Goal: Find specific page/section: Find specific page/section

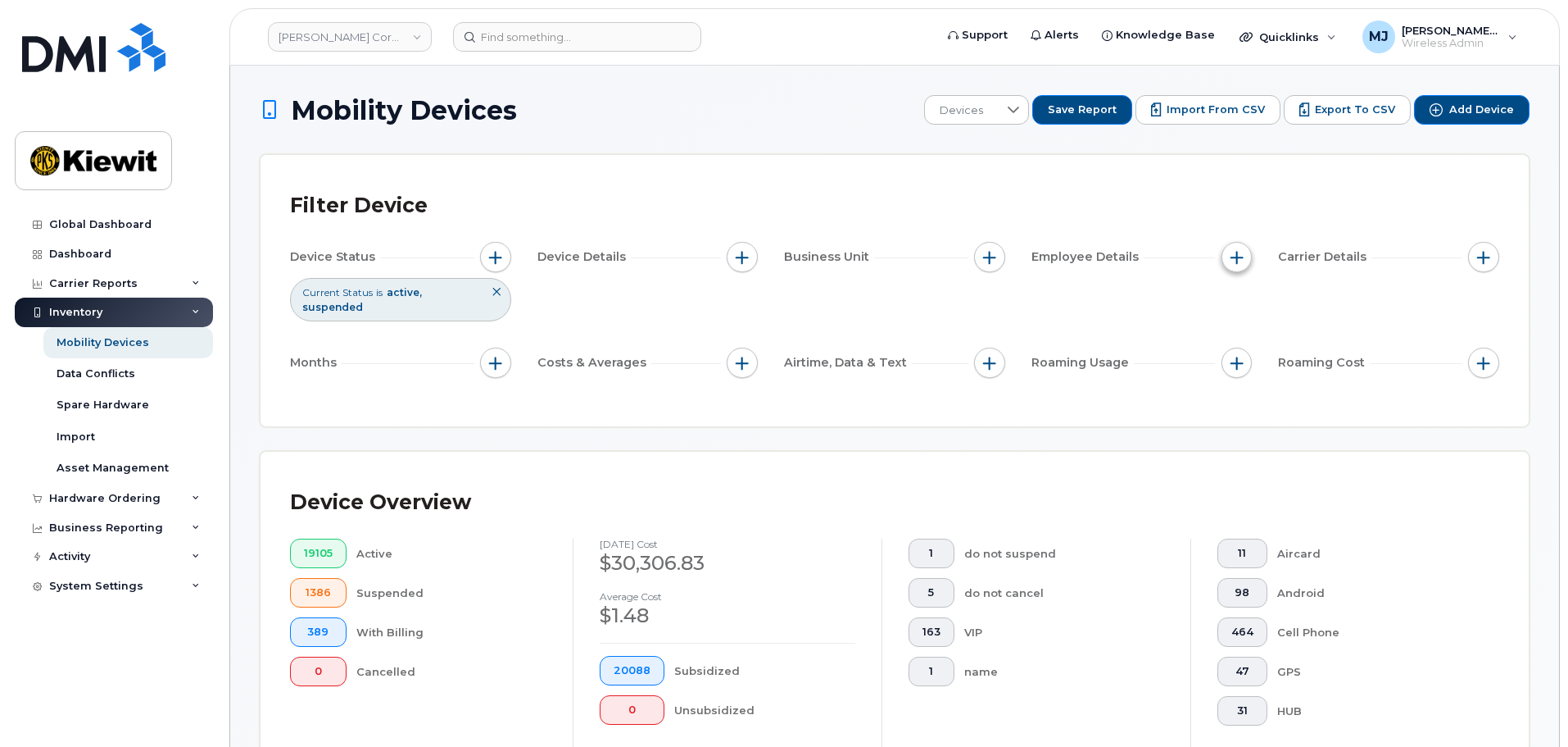
click at [1230, 258] on span "button" at bounding box center [1236, 257] width 13 height 13
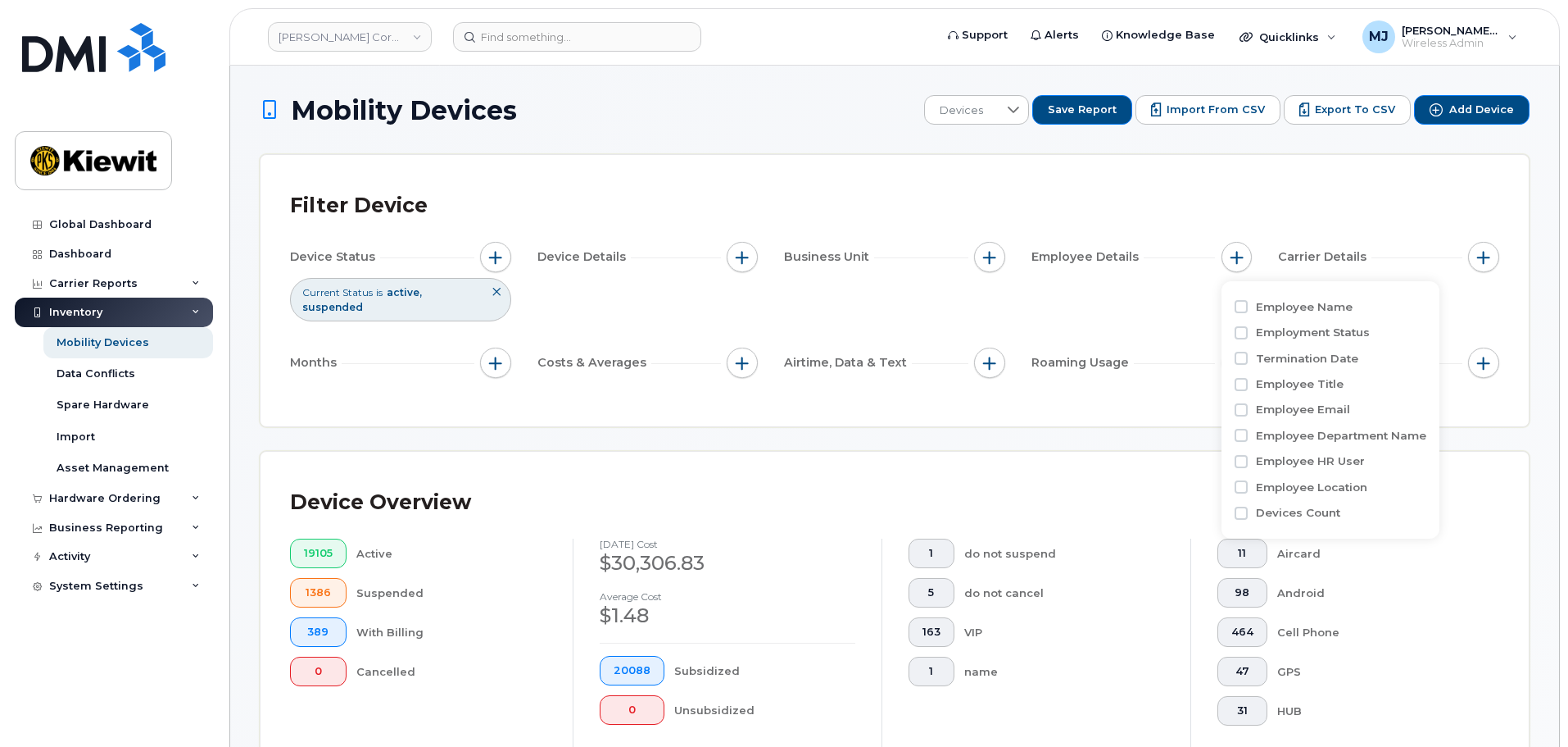
click at [1317, 315] on div "Employee Name" at bounding box center [1330, 307] width 192 height 25
click at [1295, 306] on label "Employee Name" at bounding box center [1304, 307] width 97 height 15
click at [1245, 301] on input "Employee Name" at bounding box center [1240, 306] width 13 height 13
checkbox input "true"
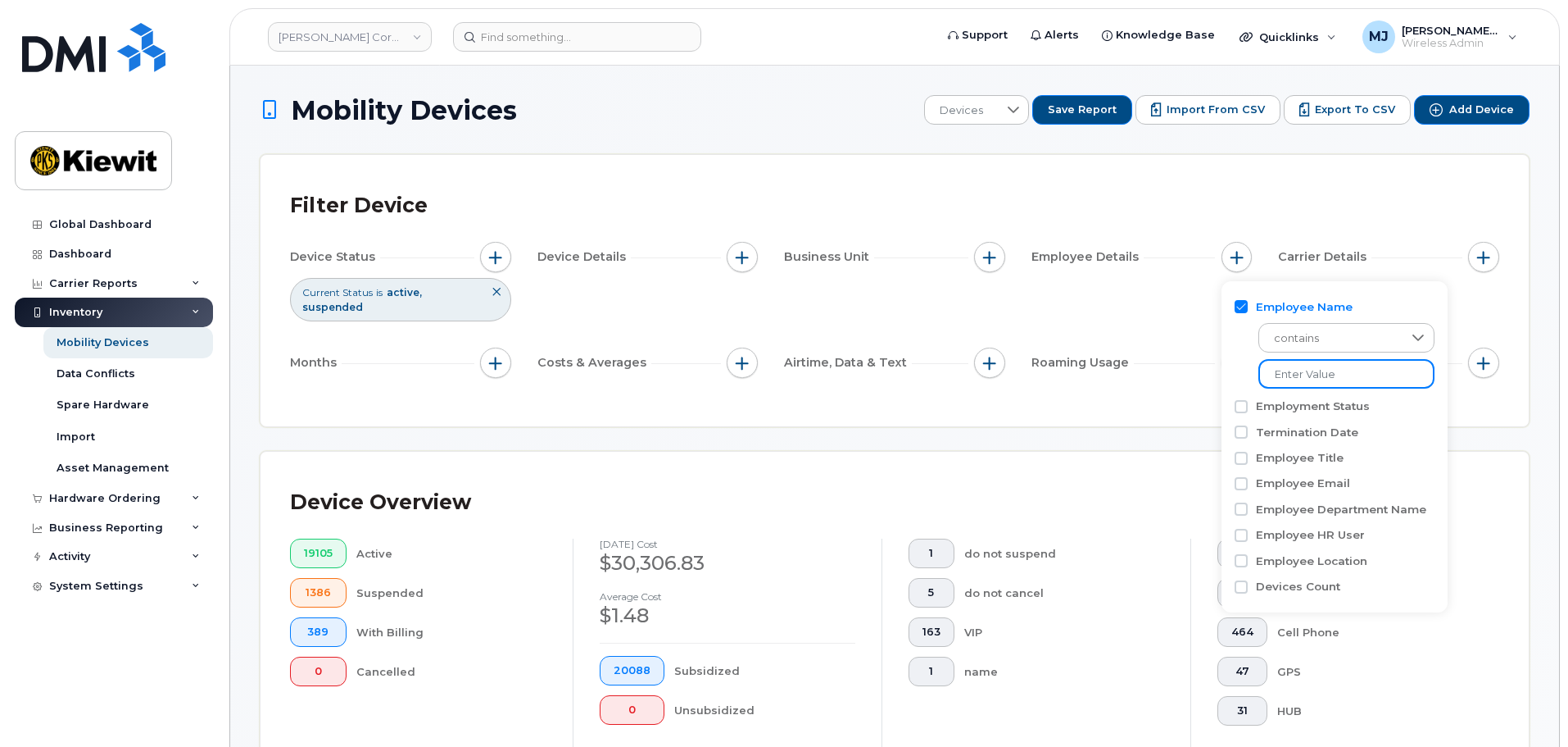
click at [1385, 379] on input at bounding box center [1345, 373] width 176 height 30
type input "z"
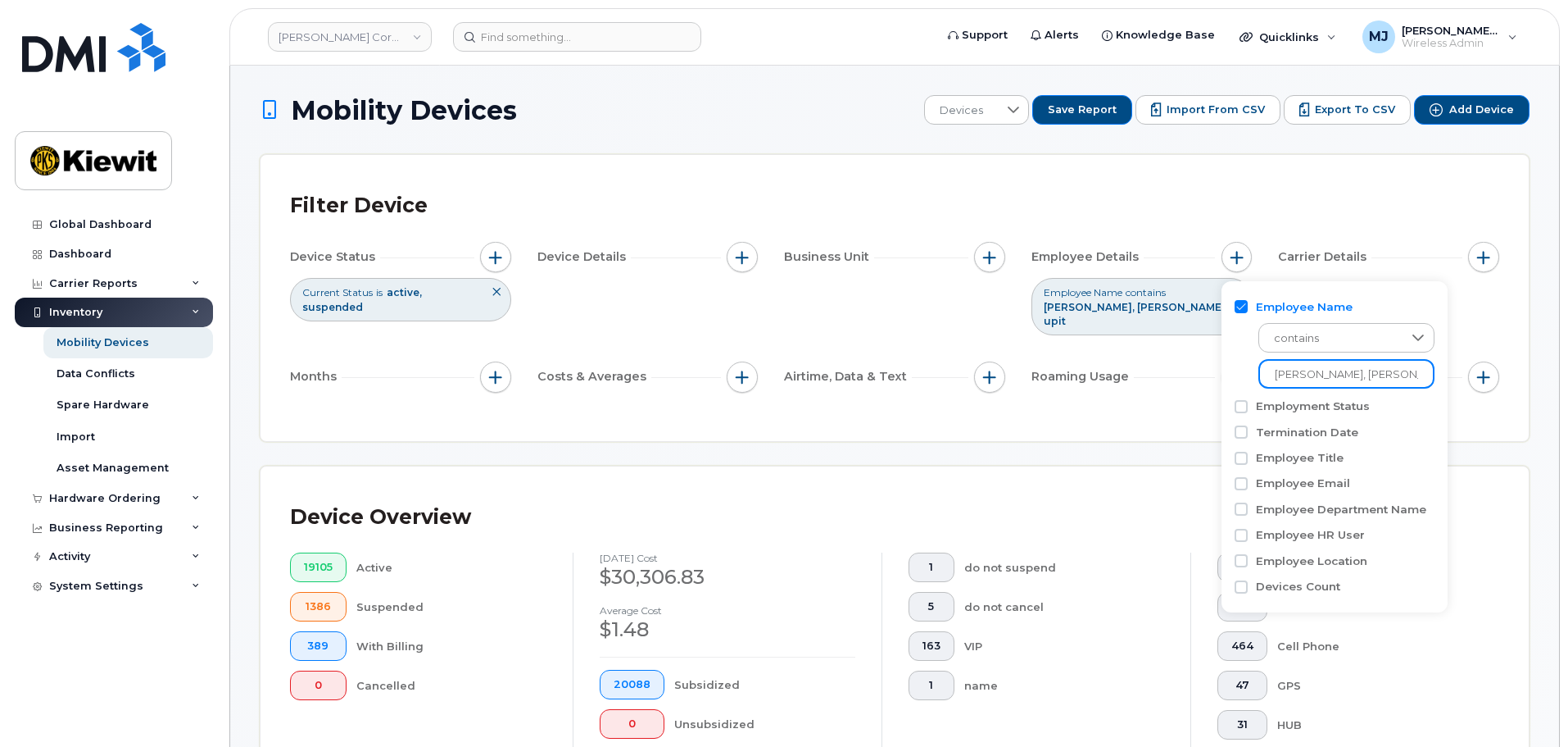
scroll to position [0, 1]
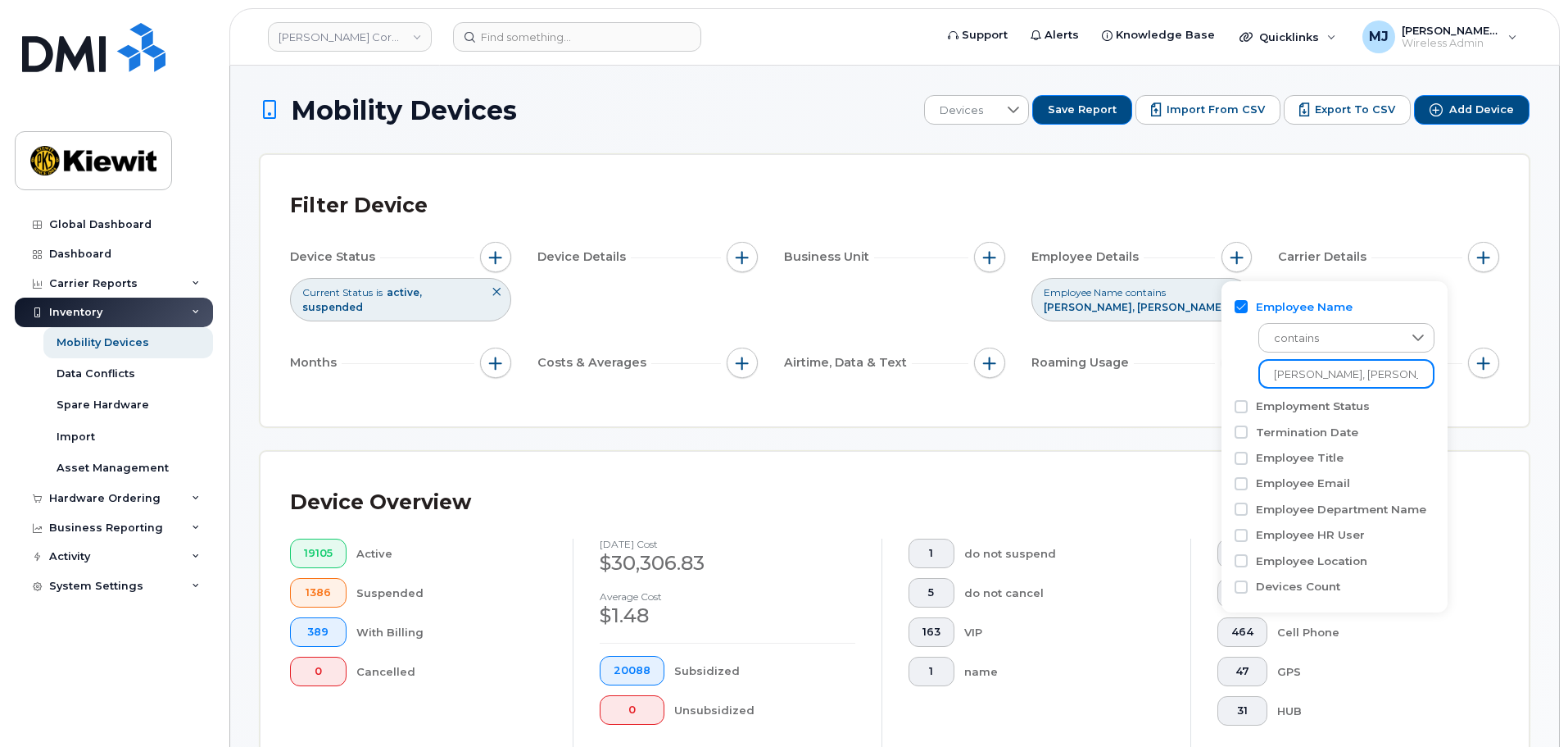
click at [1376, 376] on input "[PERSON_NAME], [PERSON_NAME]" at bounding box center [1345, 373] width 176 height 30
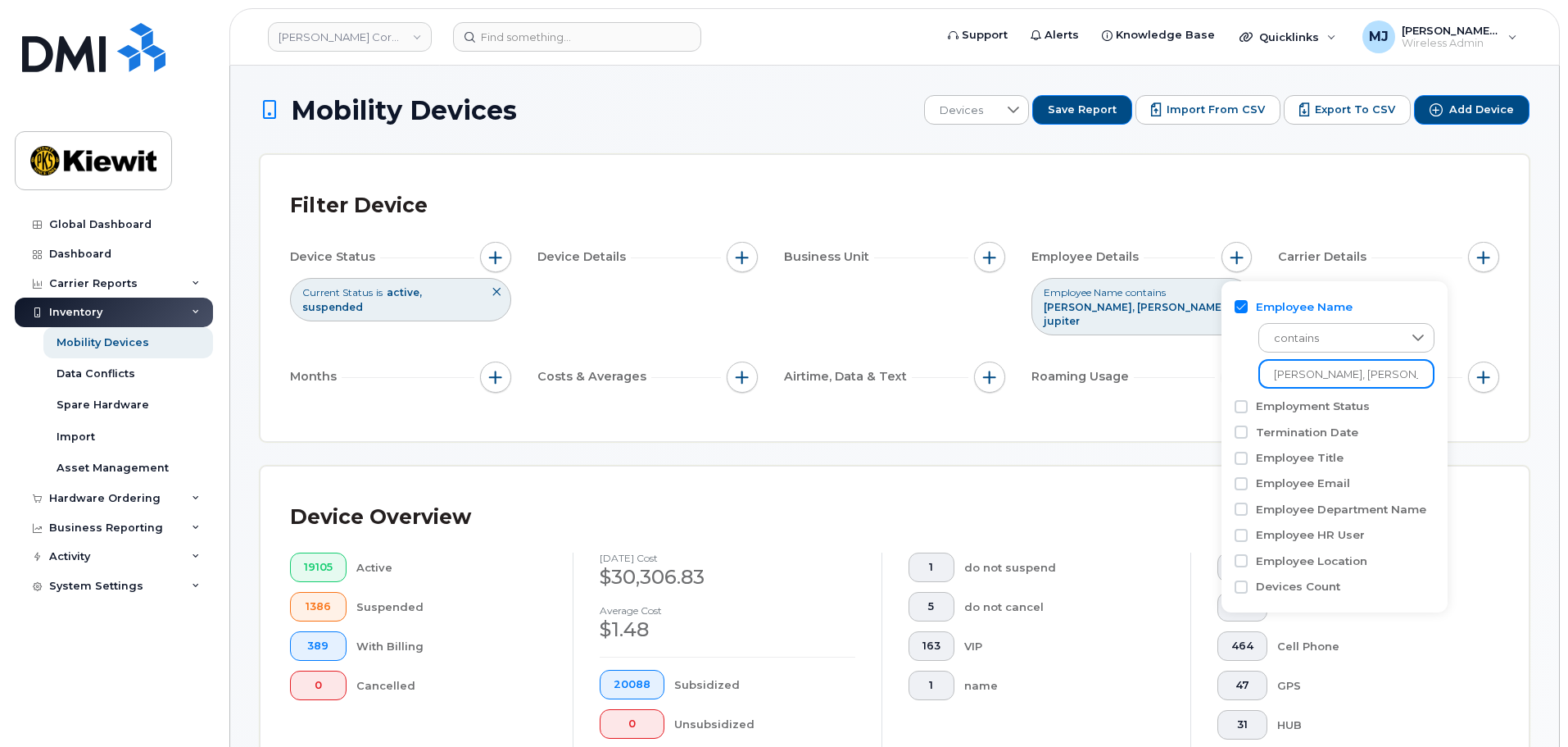
type input "[PERSON_NAME], [PERSON_NAME] jupiter"
click at [1069, 371] on span "Roaming Usage" at bounding box center [1082, 376] width 103 height 17
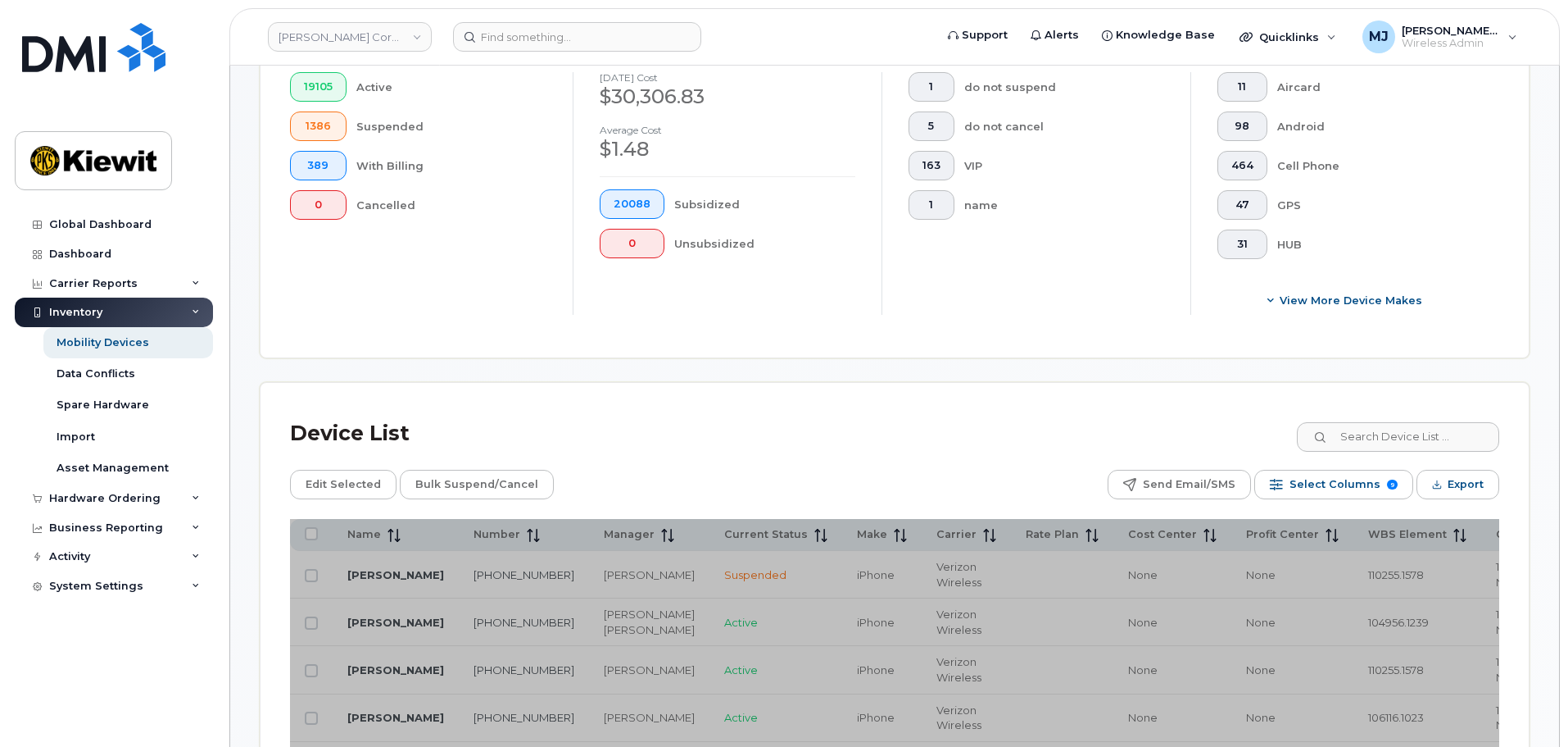
scroll to position [655, 0]
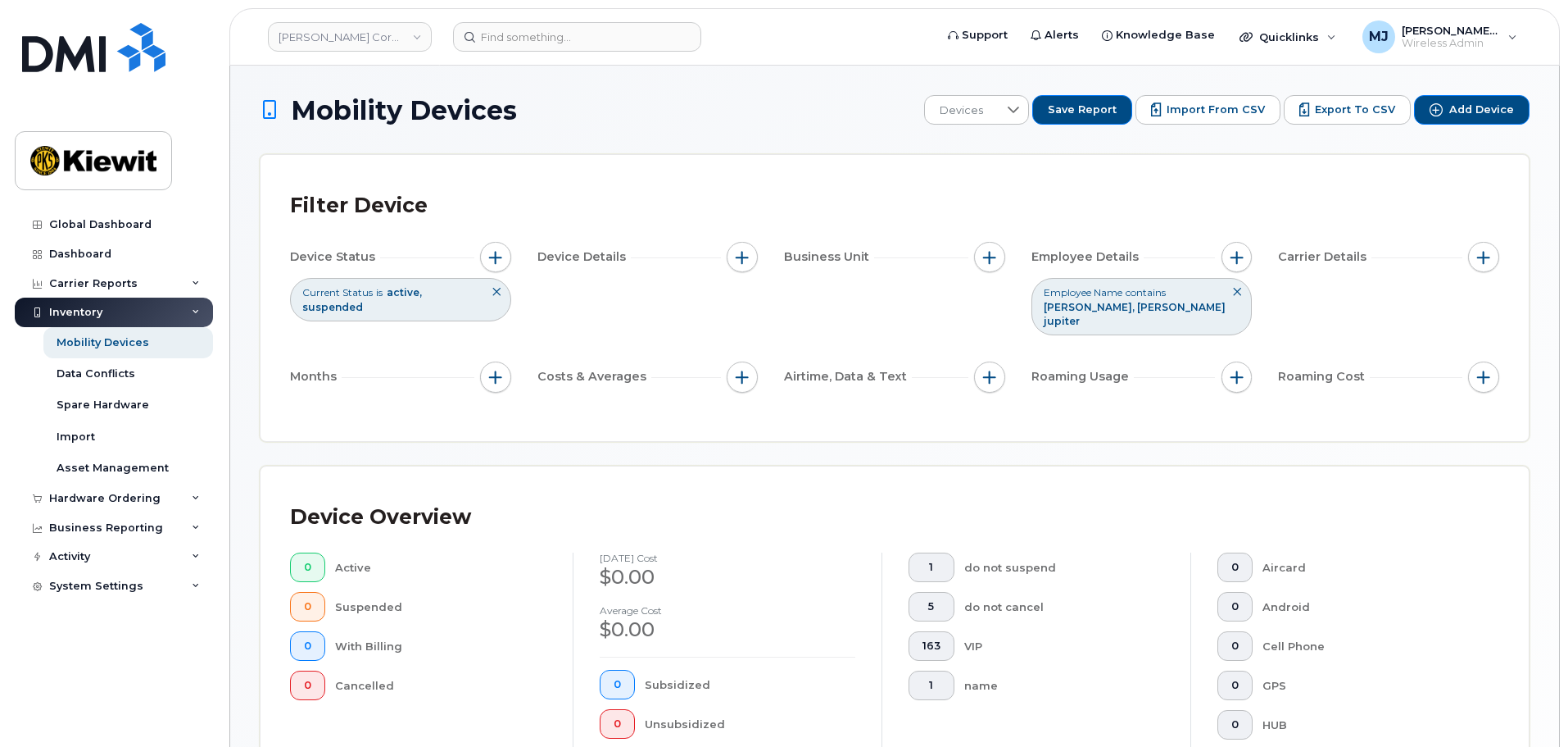
click at [1249, 294] on button at bounding box center [1237, 292] width 28 height 27
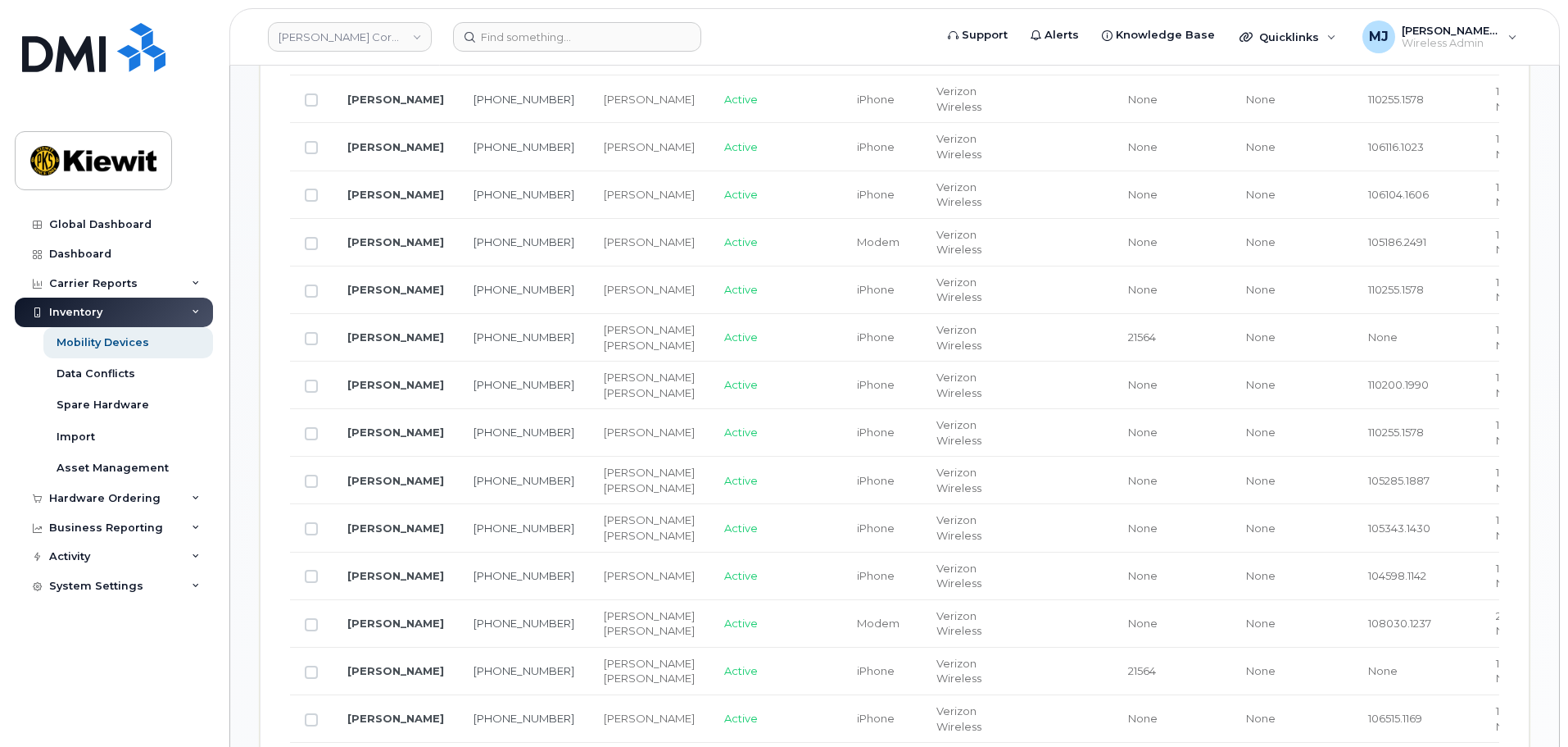
scroll to position [1066, 0]
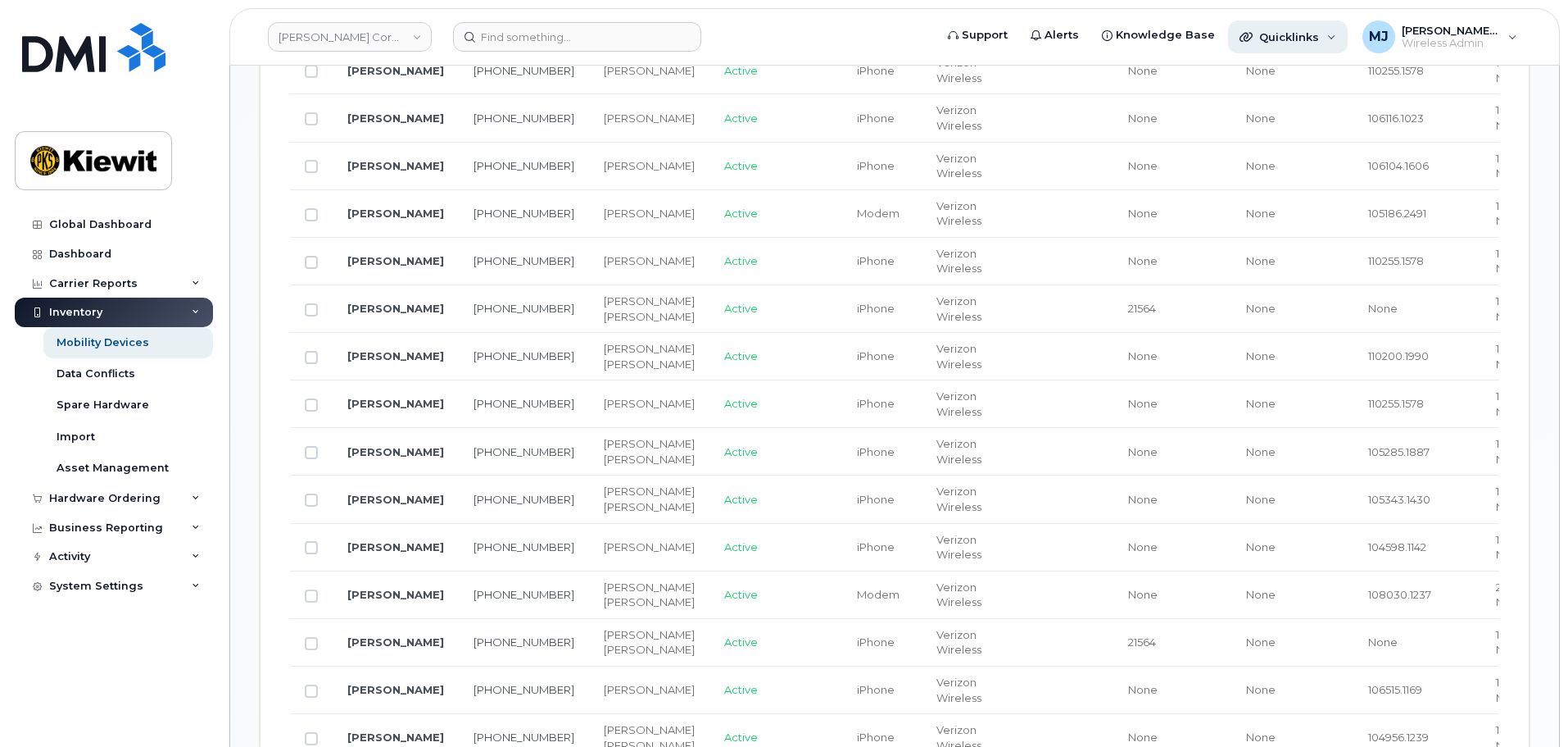
click at [1289, 25] on div "Quicklinks" at bounding box center [1288, 37] width 120 height 33
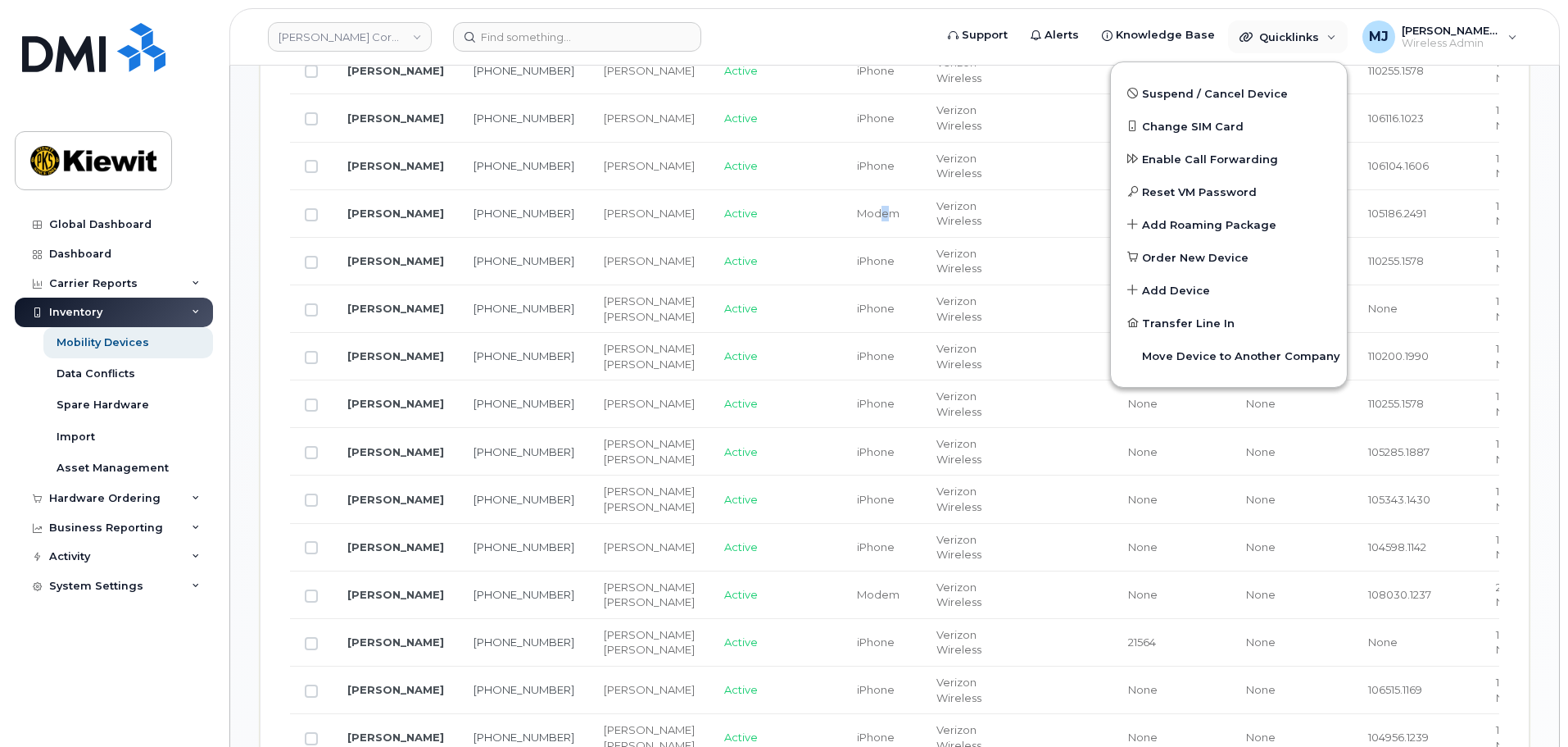
drag, startPoint x: 825, startPoint y: 231, endPoint x: 812, endPoint y: 231, distance: 13.0
click at [842, 231] on td "Modem" at bounding box center [882, 214] width 80 height 48
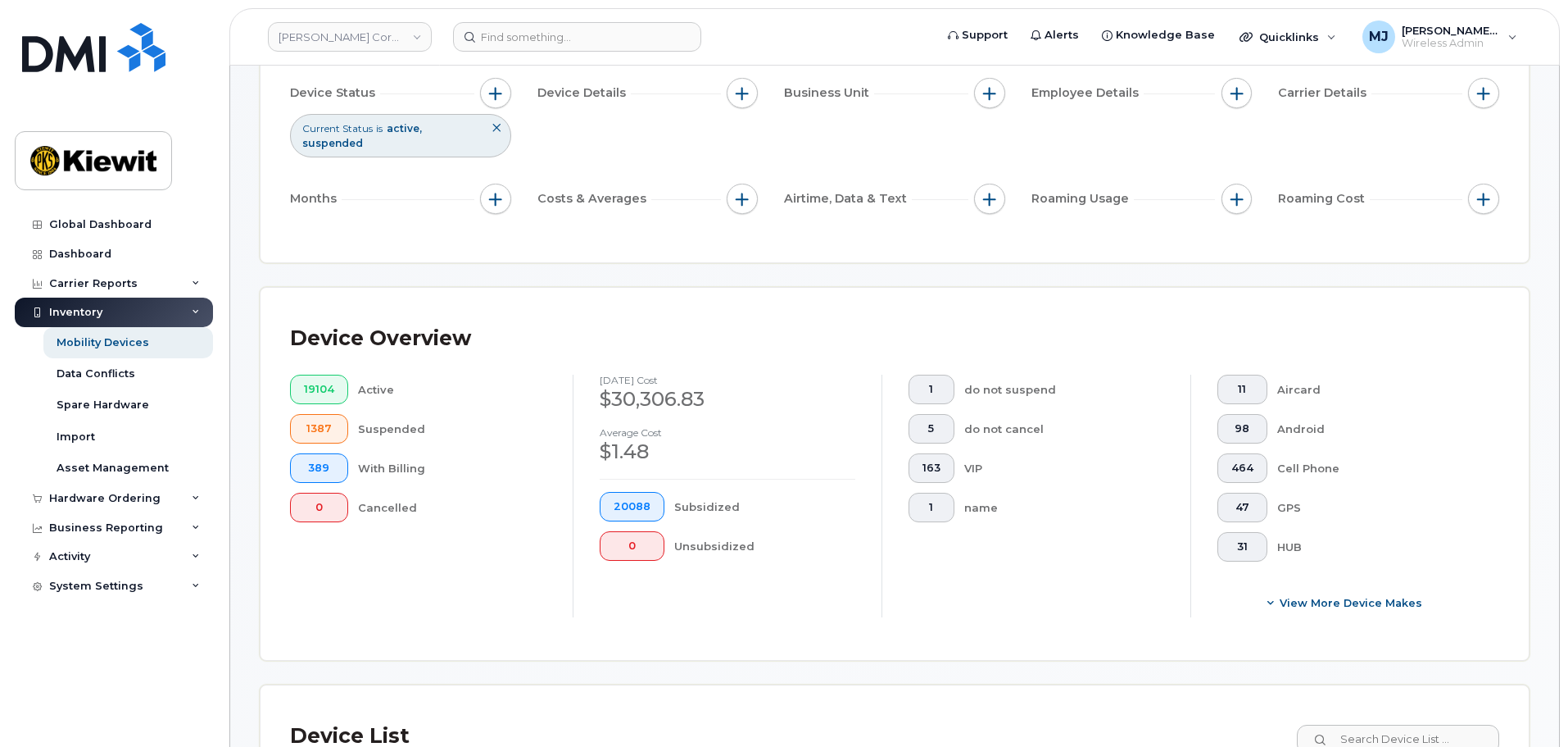
scroll to position [0, 0]
